Goal: Task Accomplishment & Management: Use online tool/utility

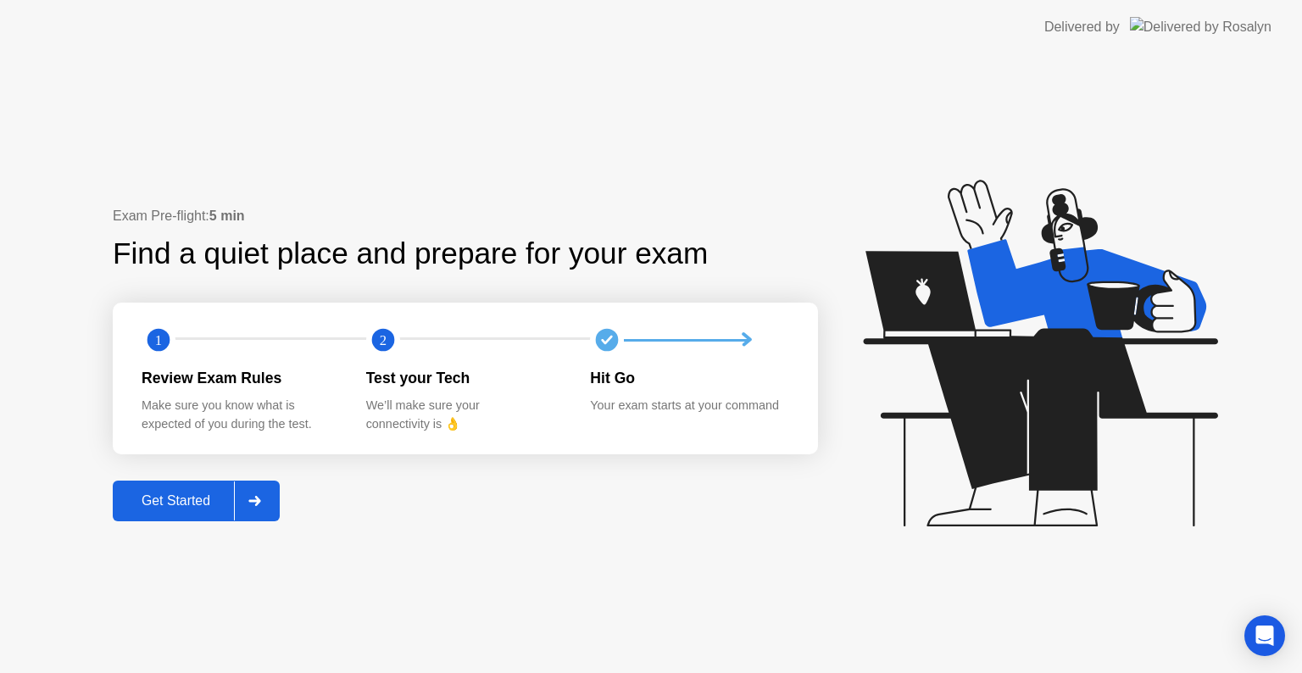
click at [226, 503] on div "Get Started" at bounding box center [176, 500] width 116 height 15
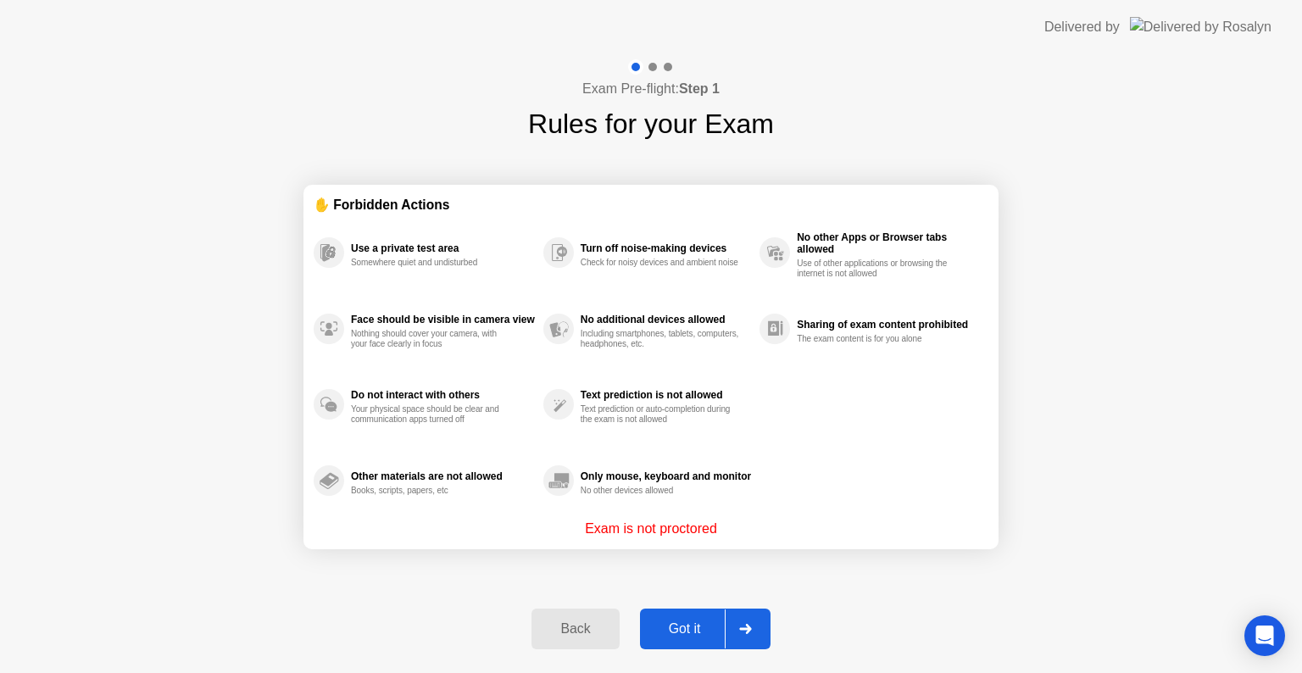
click at [668, 641] on button "Got it" at bounding box center [705, 629] width 131 height 41
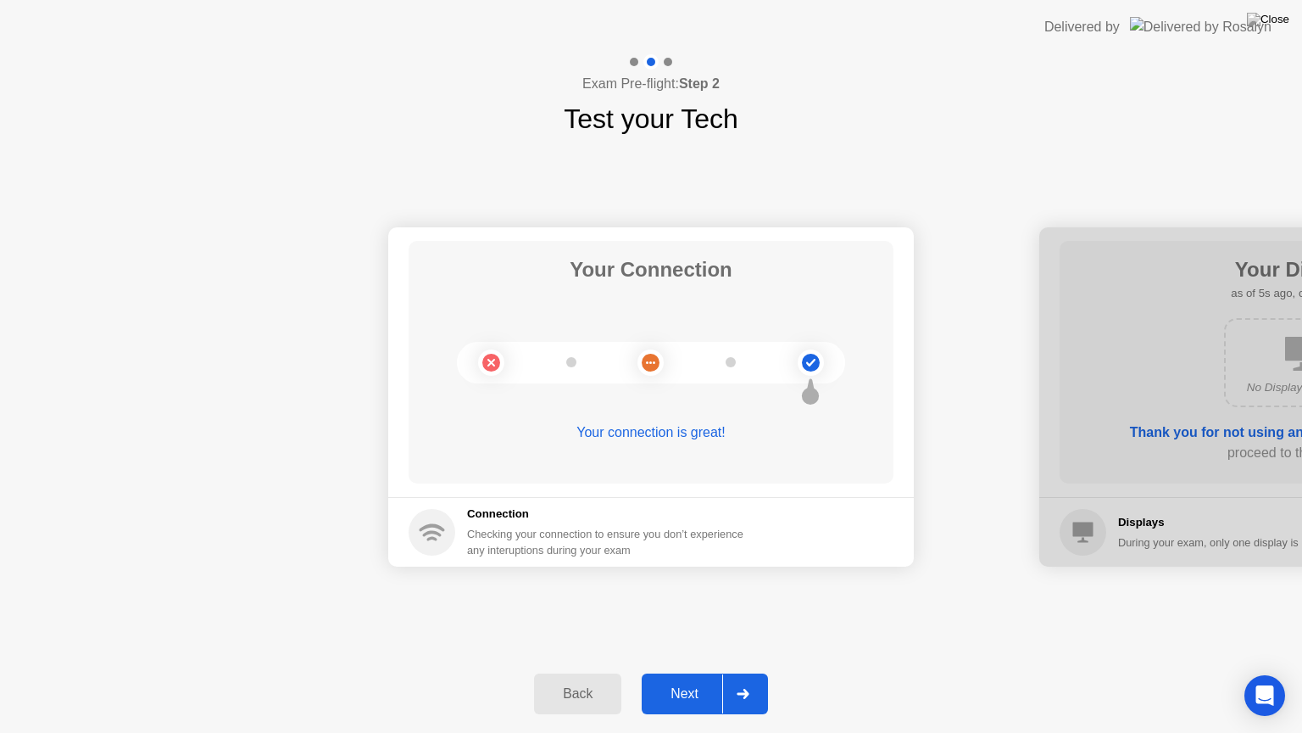
click at [701, 672] on button "Next" at bounding box center [705, 693] width 126 height 41
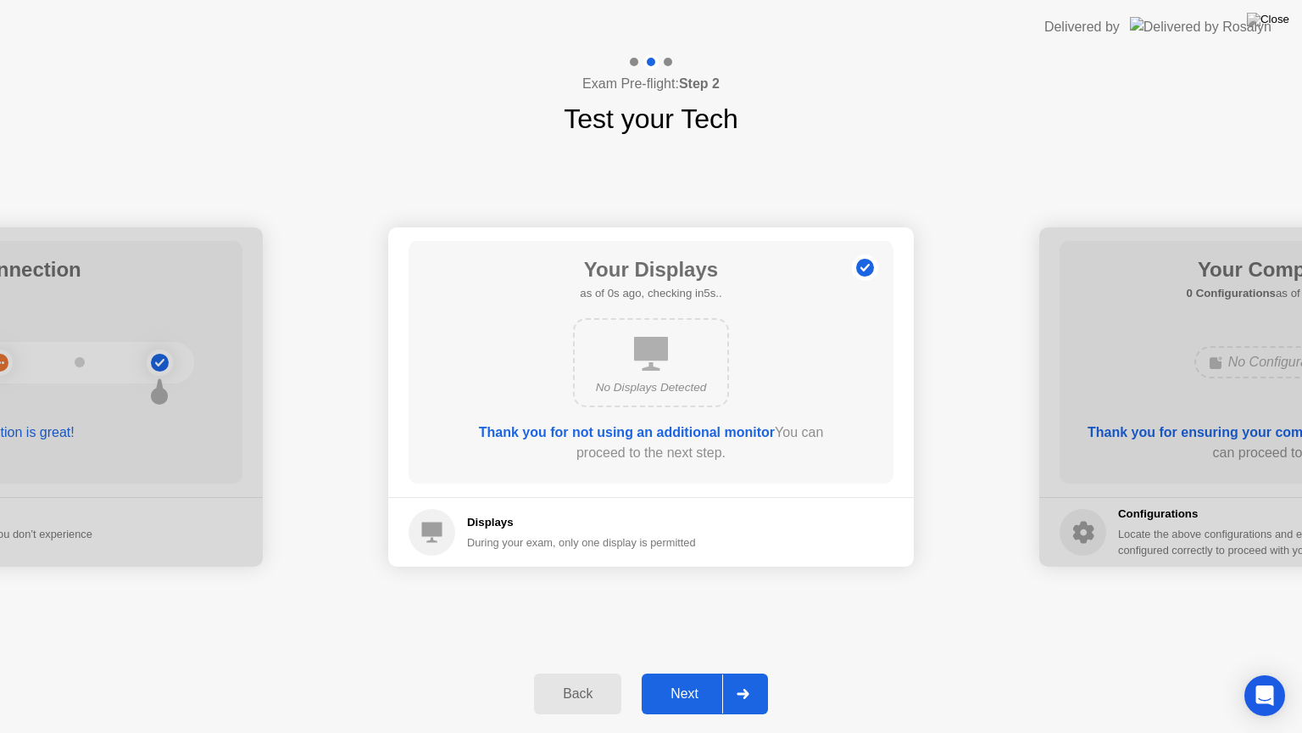
click at [701, 672] on button "Next" at bounding box center [705, 693] width 126 height 41
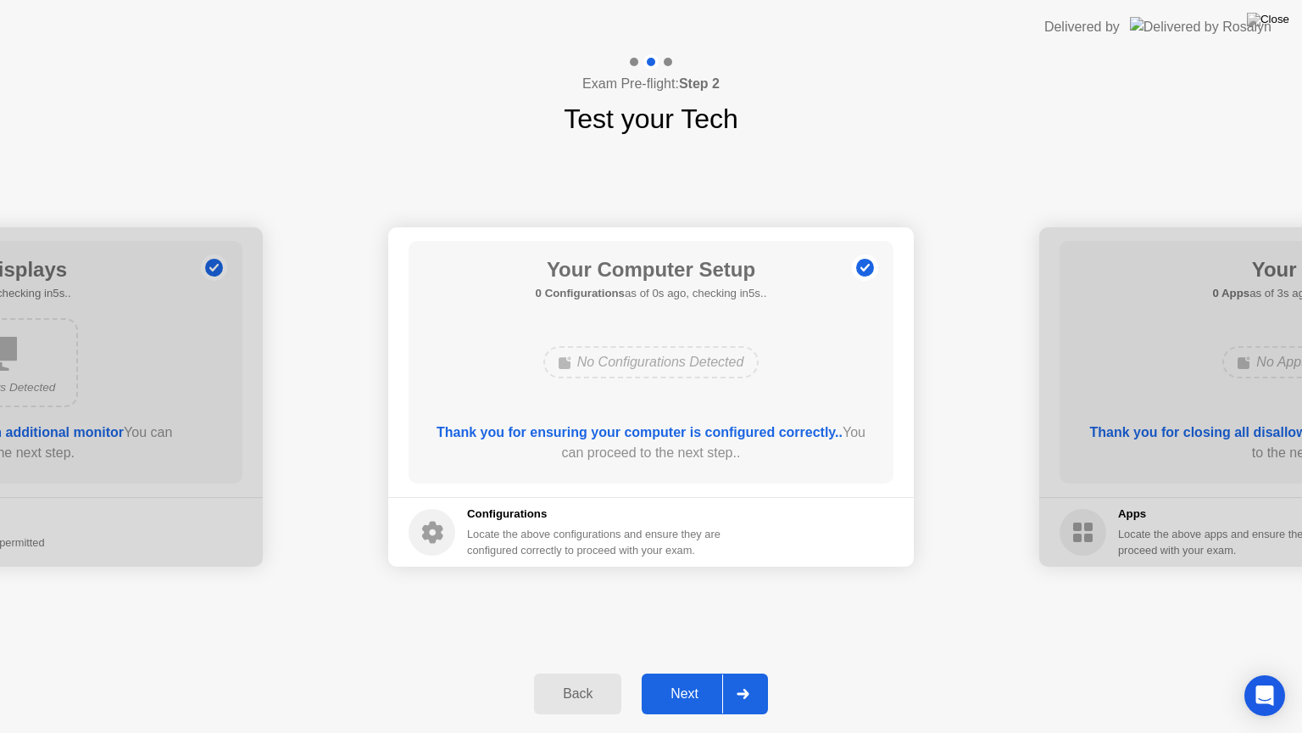
click at [701, 672] on button "Next" at bounding box center [705, 693] width 126 height 41
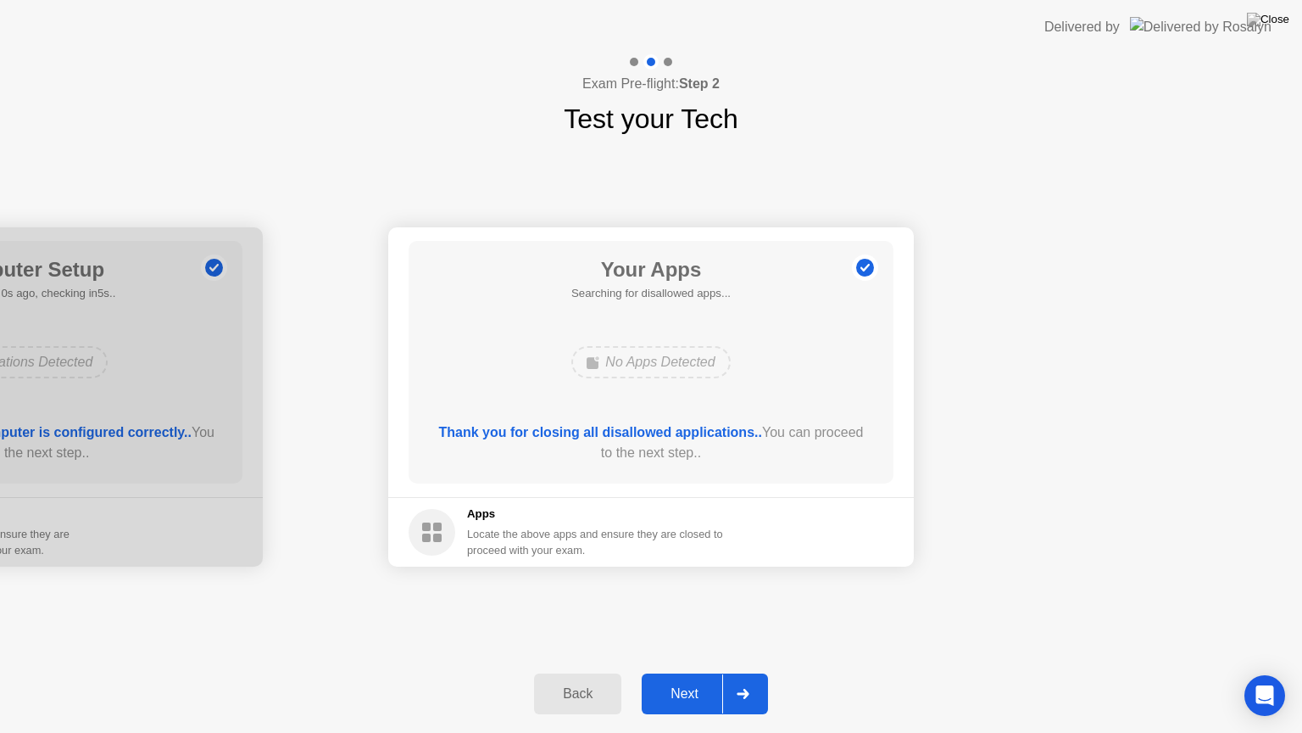
click at [701, 672] on button "Next" at bounding box center [705, 693] width 126 height 41
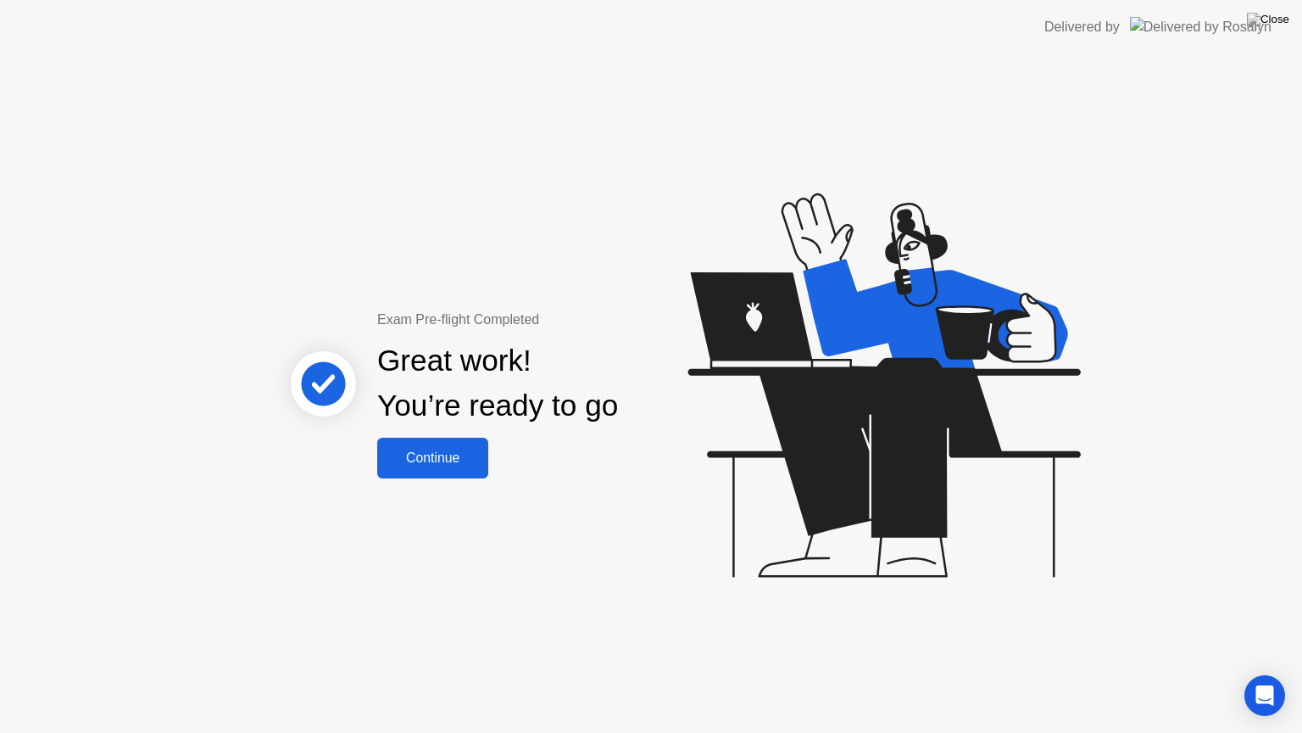
click at [413, 434] on div "Great work! You’re ready to go" at bounding box center [499, 384] width 458 height 108
click at [421, 461] on div "Continue" at bounding box center [432, 457] width 101 height 15
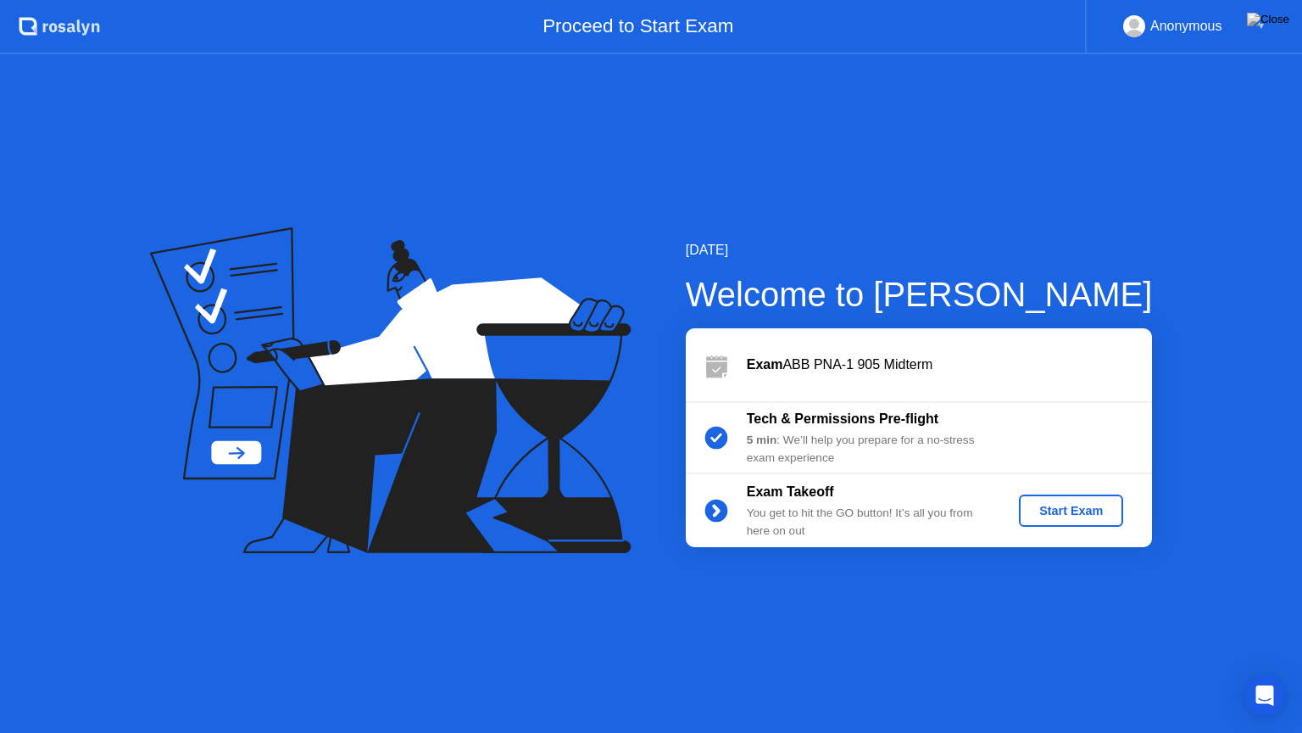
click at [1073, 509] on div "Start Exam" at bounding box center [1071, 511] width 91 height 14
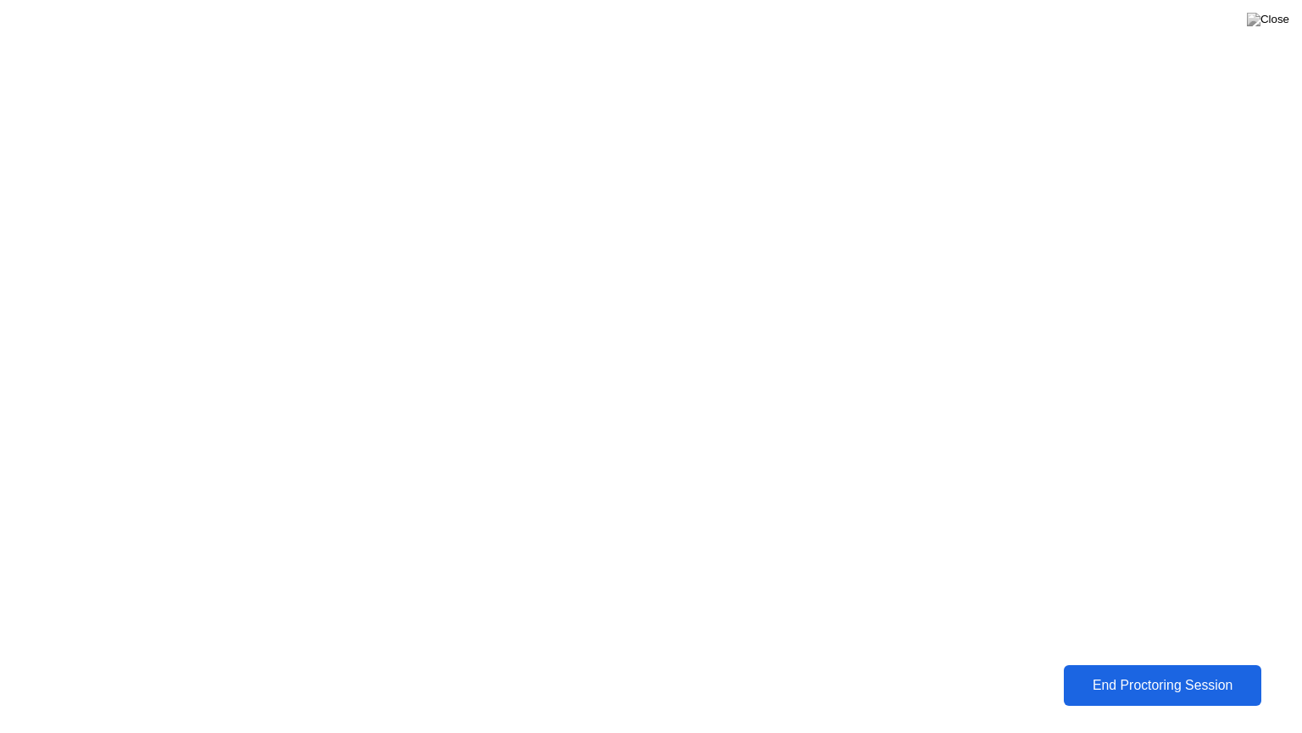
click at [1086, 672] on div "End Proctoring Session" at bounding box center [1162, 684] width 187 height 15
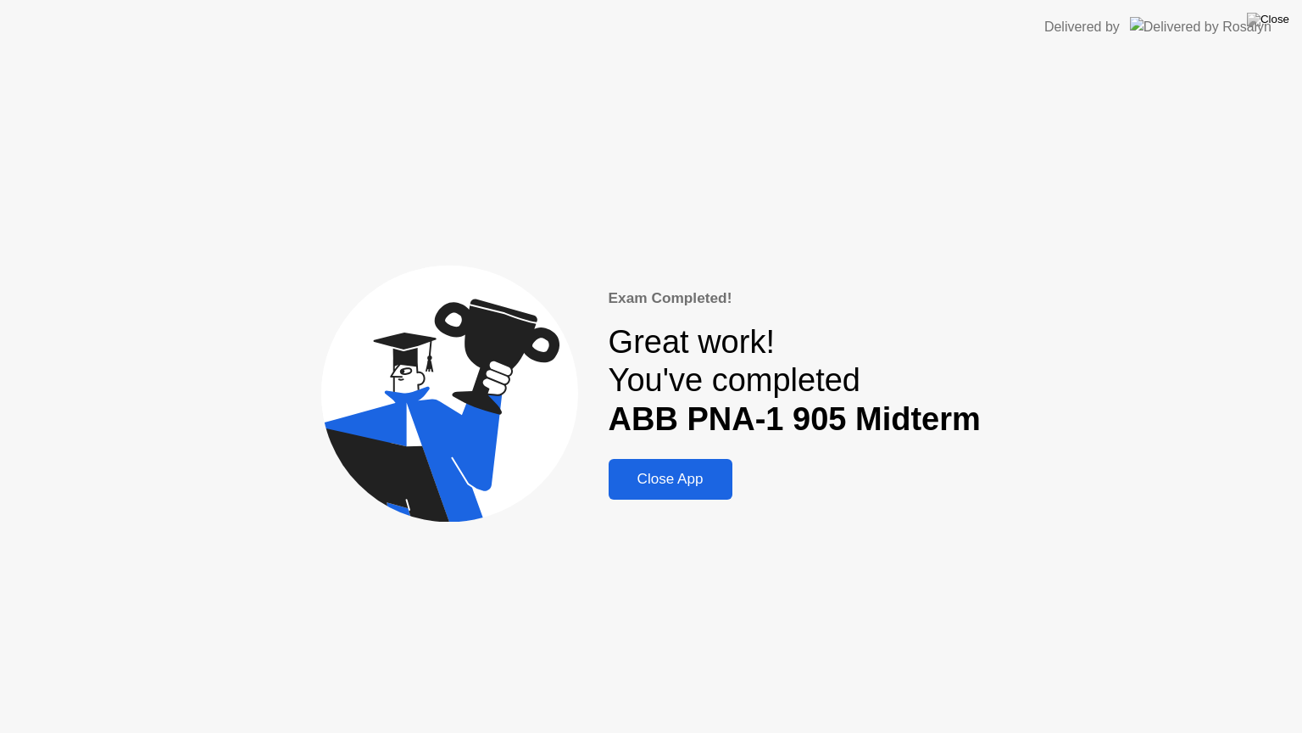
click at [703, 493] on button "Close App" at bounding box center [671, 479] width 124 height 41
